Goal: Task Accomplishment & Management: Manage account settings

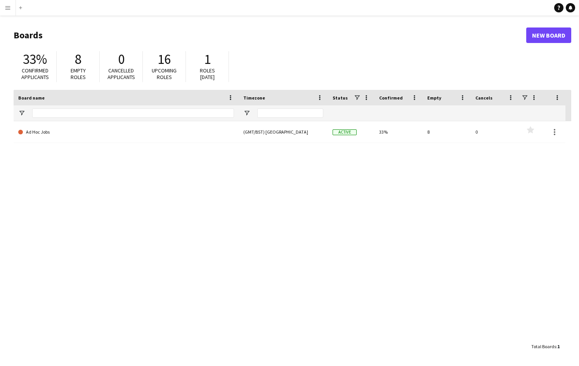
click at [190, 263] on div "Ad Hoc Jobs (GMT/BST) [GEOGRAPHIC_DATA] Active 33% 8 0 Favourites" at bounding box center [292, 230] width 557 height 218
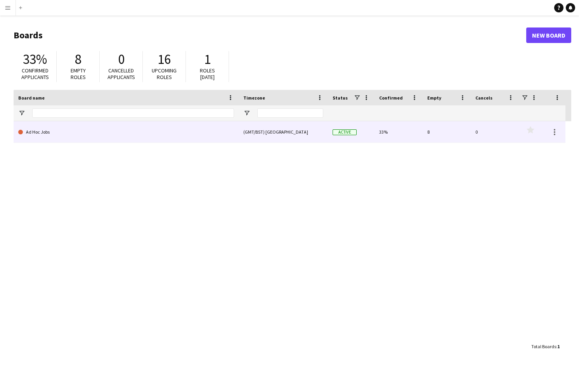
click at [43, 134] on link "Ad Hoc Jobs" at bounding box center [126, 132] width 216 height 22
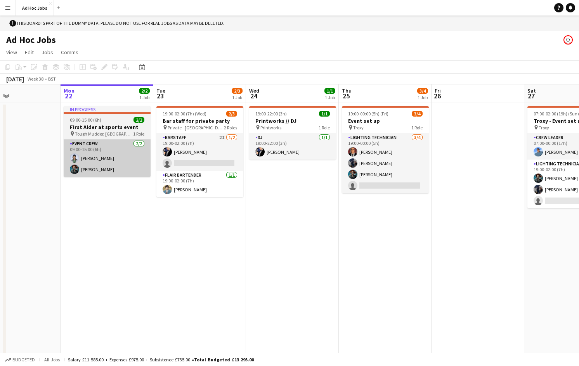
scroll to position [0, 225]
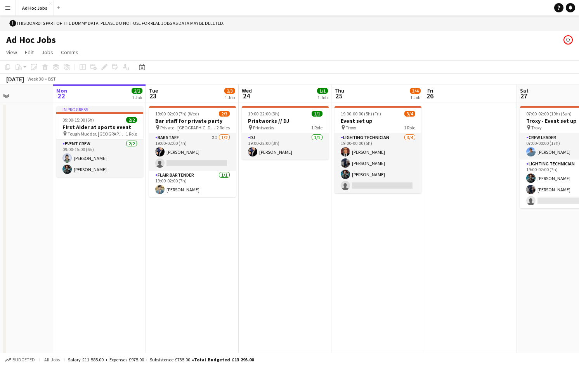
click at [9, 10] on app-icon "Menu" at bounding box center [8, 8] width 6 height 6
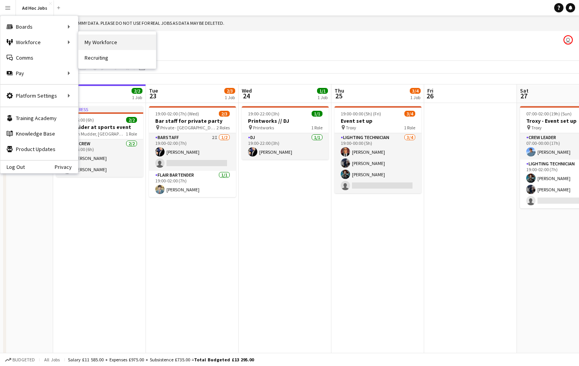
click at [95, 45] on link "My Workforce" at bounding box center [117, 43] width 78 height 16
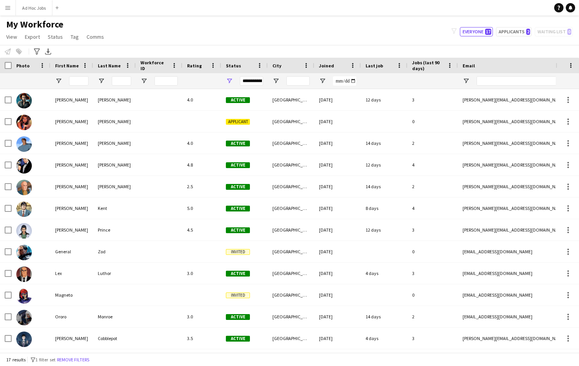
click at [9, 7] on app-icon "Menu" at bounding box center [8, 8] width 6 height 6
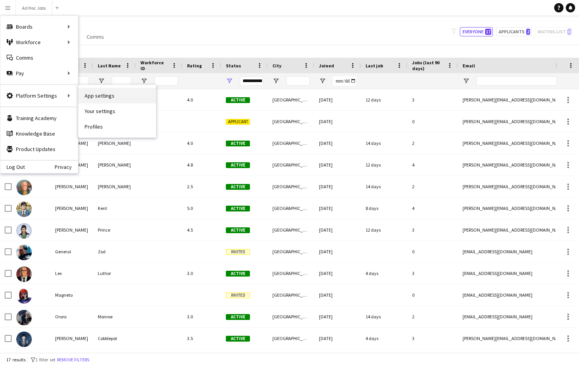
click at [93, 93] on link "App settings" at bounding box center [117, 96] width 78 height 16
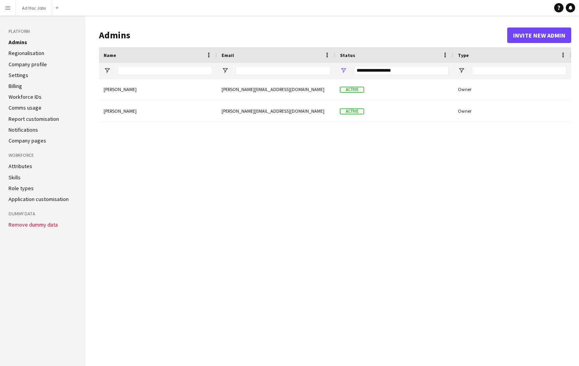
click at [278, 219] on div "[PERSON_NAME] [PERSON_NAME][EMAIL_ADDRESS][DOMAIN_NAME] Active Owner [PERSON_NA…" at bounding box center [335, 217] width 472 height 276
click at [9, 3] on button "Menu" at bounding box center [8, 8] width 16 height 16
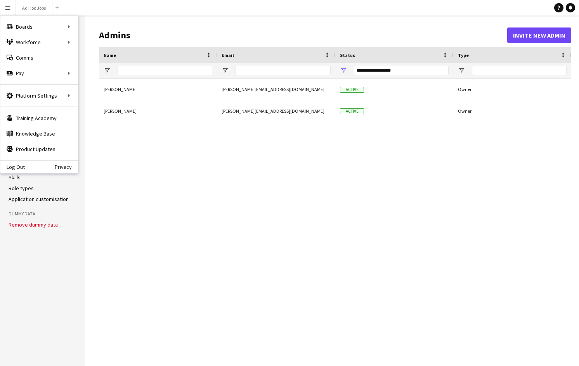
click at [183, 150] on div "[PERSON_NAME] [PERSON_NAME][EMAIL_ADDRESS][DOMAIN_NAME] Active Owner [PERSON_NA…" at bounding box center [335, 217] width 472 height 276
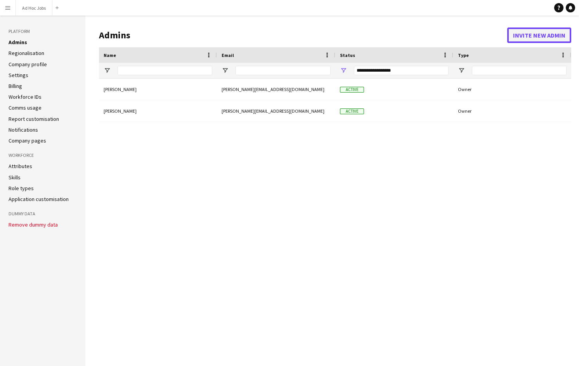
click at [533, 38] on button "Invite new admin" at bounding box center [539, 36] width 64 height 16
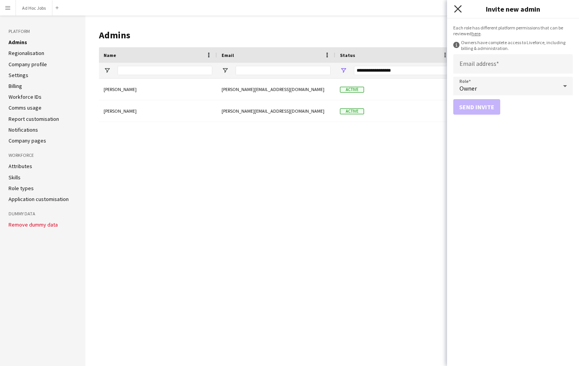
click at [457, 12] on app-icon "Close pop-in" at bounding box center [457, 8] width 11 height 11
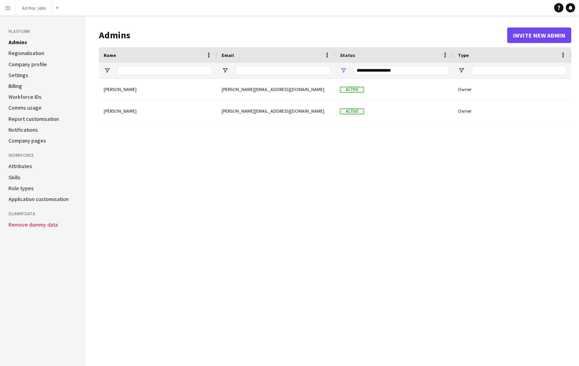
click at [265, 232] on div "[PERSON_NAME] [PERSON_NAME][EMAIL_ADDRESS][DOMAIN_NAME] Active Owner [PERSON_NA…" at bounding box center [335, 217] width 472 height 276
click at [8, 9] on app-icon "Menu" at bounding box center [8, 8] width 6 height 6
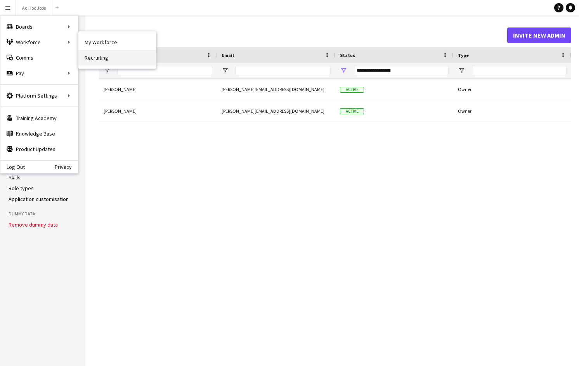
click at [102, 59] on link "Recruiting" at bounding box center [117, 58] width 78 height 16
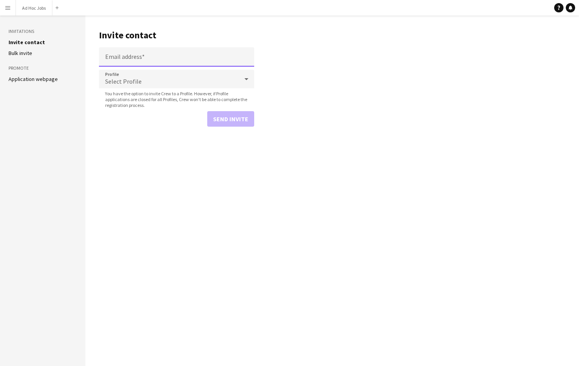
click at [138, 60] on input "Email address" at bounding box center [176, 56] width 155 height 19
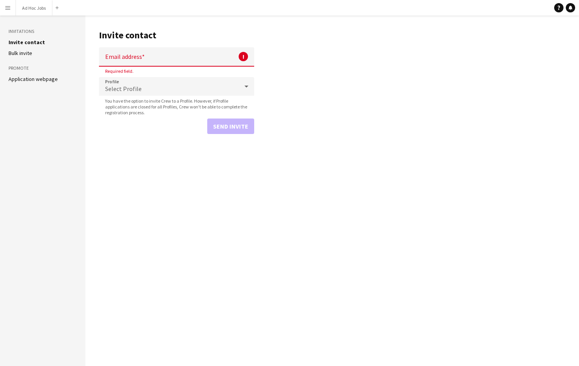
click at [308, 76] on main "Invite contact Email address ! Required field. Profile Select Profile You have …" at bounding box center [331, 191] width 493 height 351
click at [79, 233] on aside "Invitations Invite contact [PERSON_NAME] invite Promote Application webpage" at bounding box center [42, 191] width 85 height 351
click at [557, 10] on link "Help" at bounding box center [558, 7] width 9 height 9
click at [10, 7] on app-icon "Menu" at bounding box center [8, 8] width 6 height 6
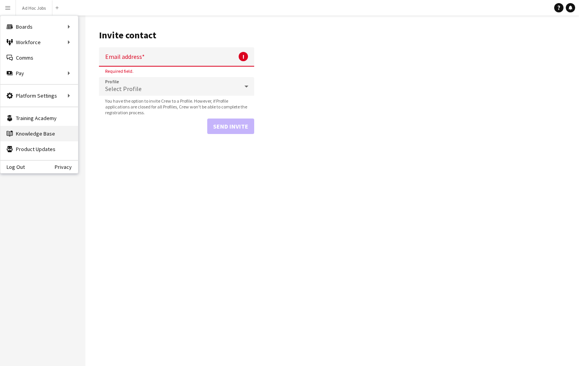
click at [47, 134] on link "Knowledge Base Knowledge Base" at bounding box center [39, 134] width 78 height 16
click at [41, 117] on link "Training Academy Training Academy" at bounding box center [39, 119] width 78 height 16
click at [212, 242] on main "Invite contact Email address ! Required field. Profile Select Profile You have …" at bounding box center [331, 191] width 493 height 351
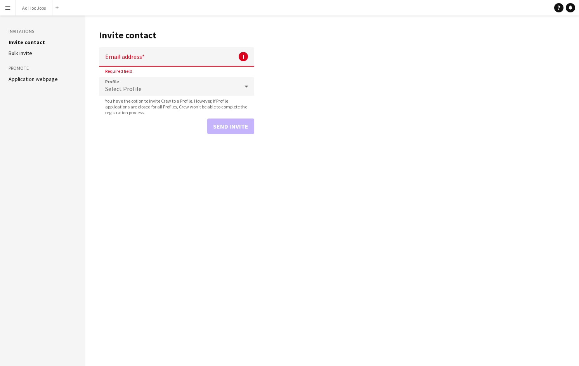
click at [212, 242] on main "Invite contact Email address ! Required field. Profile Select Profile You have …" at bounding box center [331, 191] width 493 height 351
